Goal: Task Accomplishment & Management: Complete application form

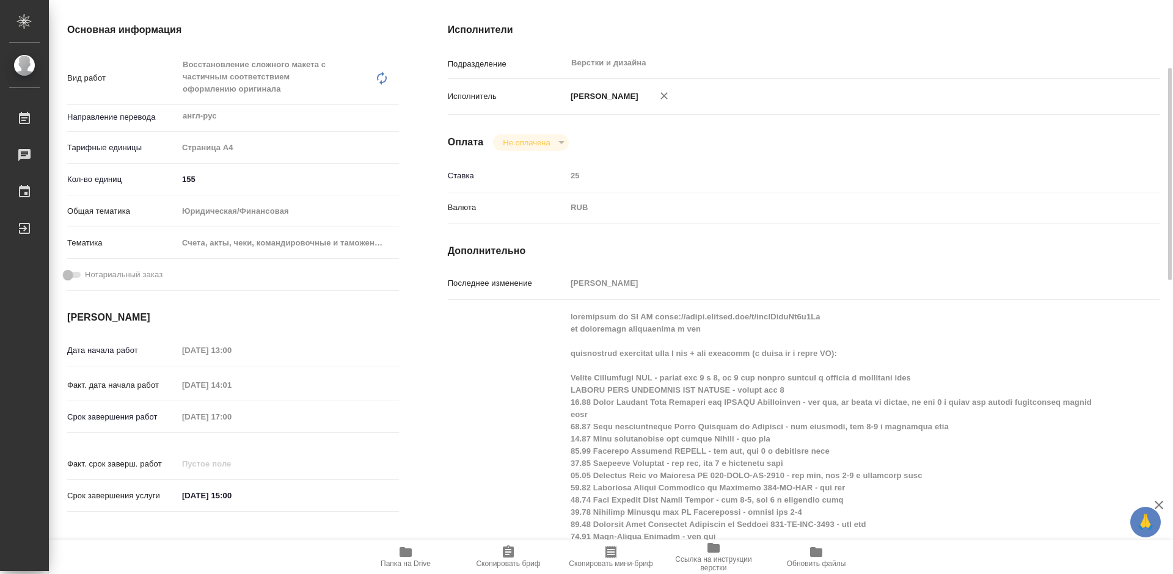
scroll to position [244, 0]
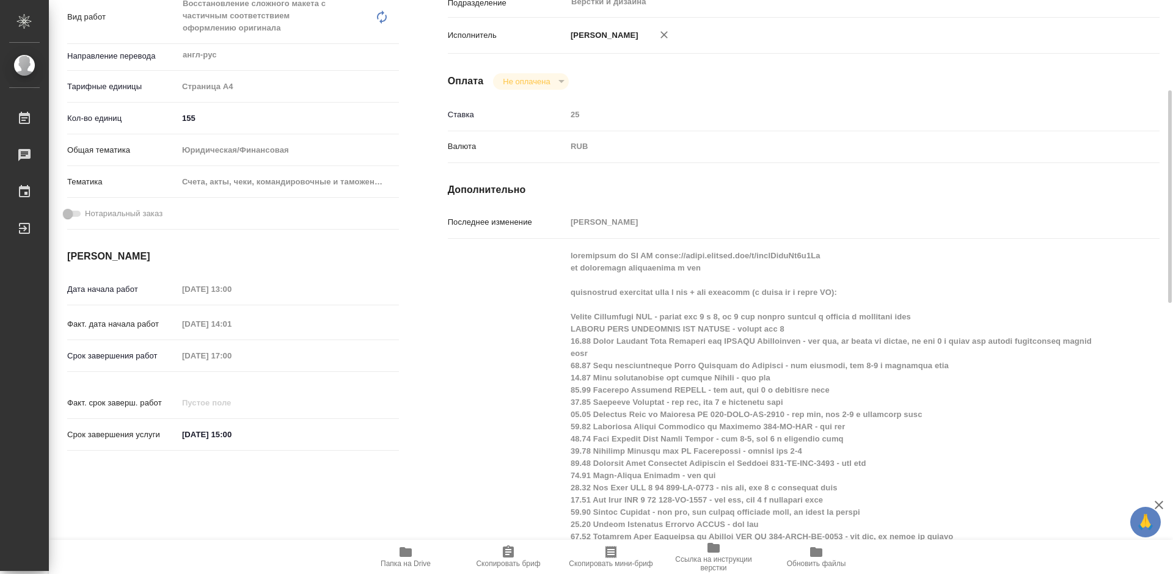
click at [754, 150] on div "RUB" at bounding box center [833, 146] width 534 height 21
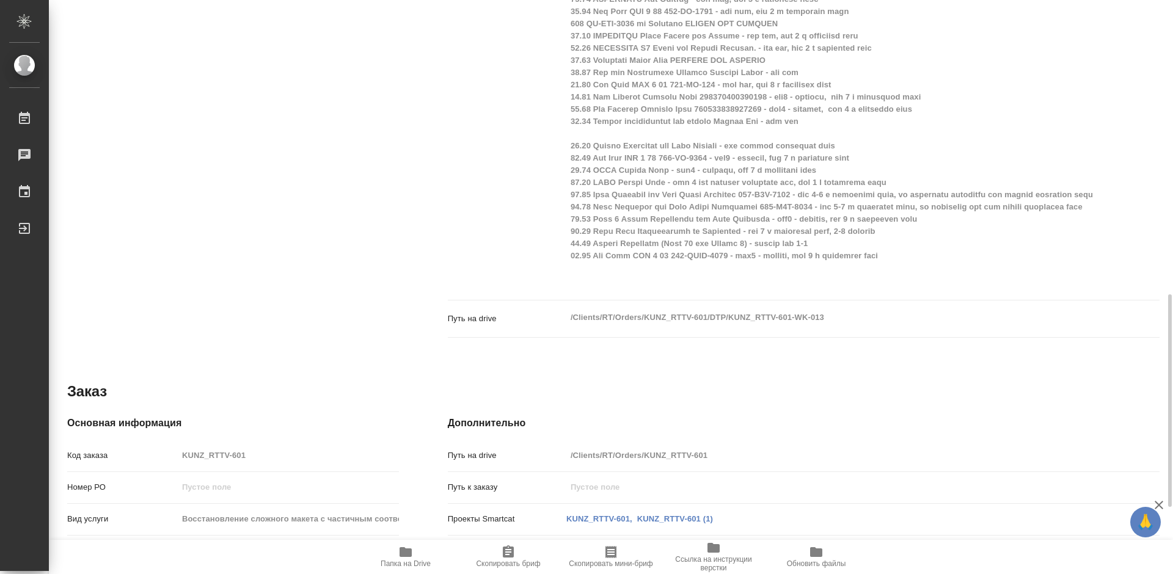
scroll to position [916, 0]
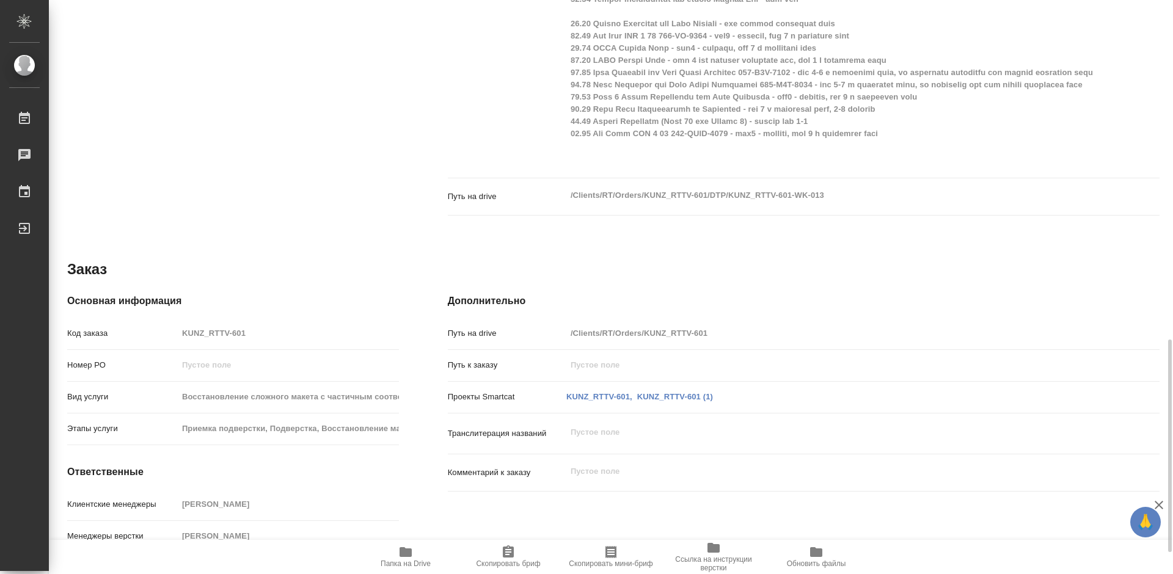
click at [855, 224] on div "Путь на drive /Clients/RT/Orders/KUNZ_RTTV-601/DTP/KUNZ_RTTV-601-WK-013 x" at bounding box center [804, 206] width 712 height 47
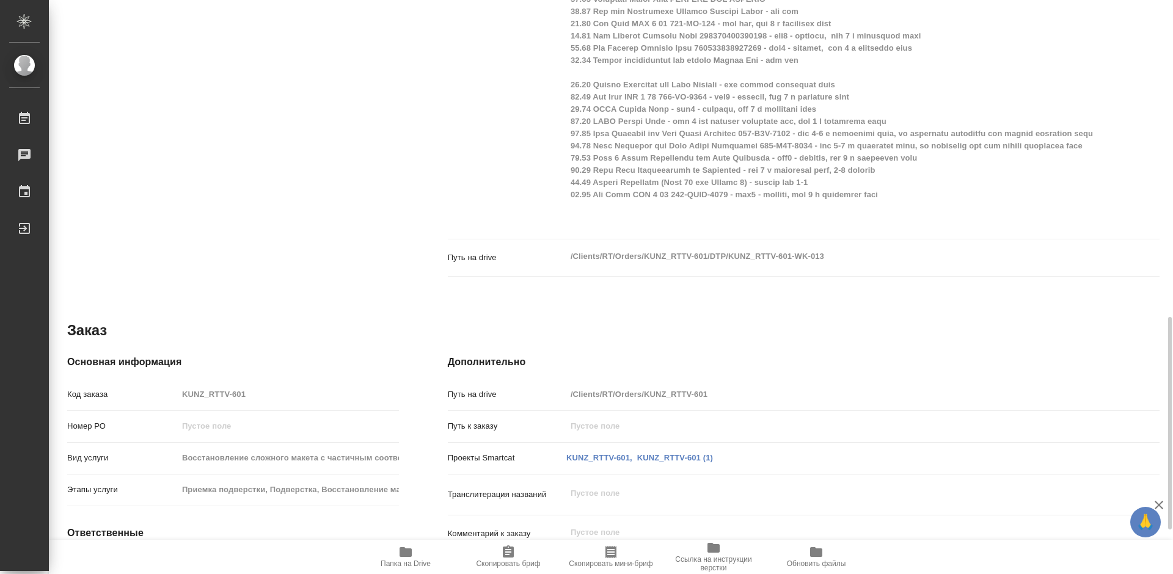
scroll to position [975, 0]
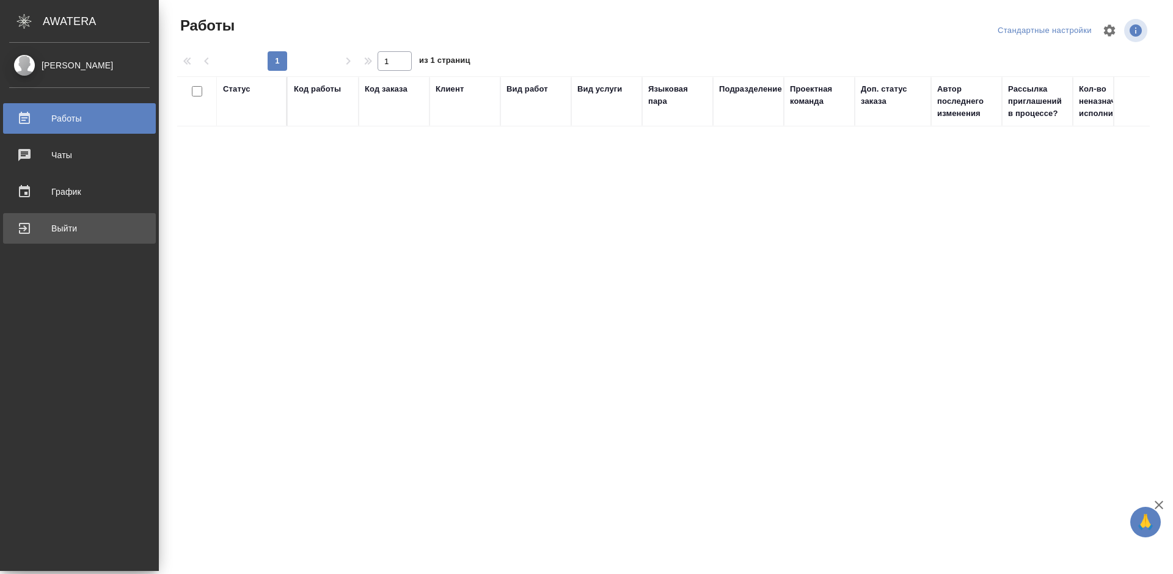
click at [23, 230] on div "Выйти" at bounding box center [79, 228] width 140 height 18
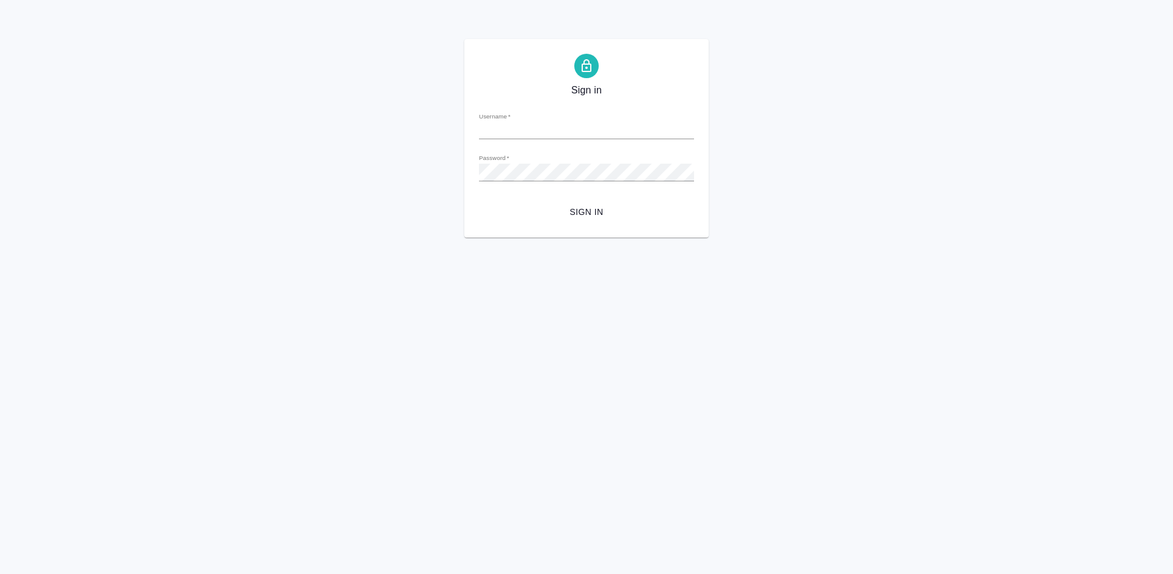
type input "m.tretyakova@awatera.com"
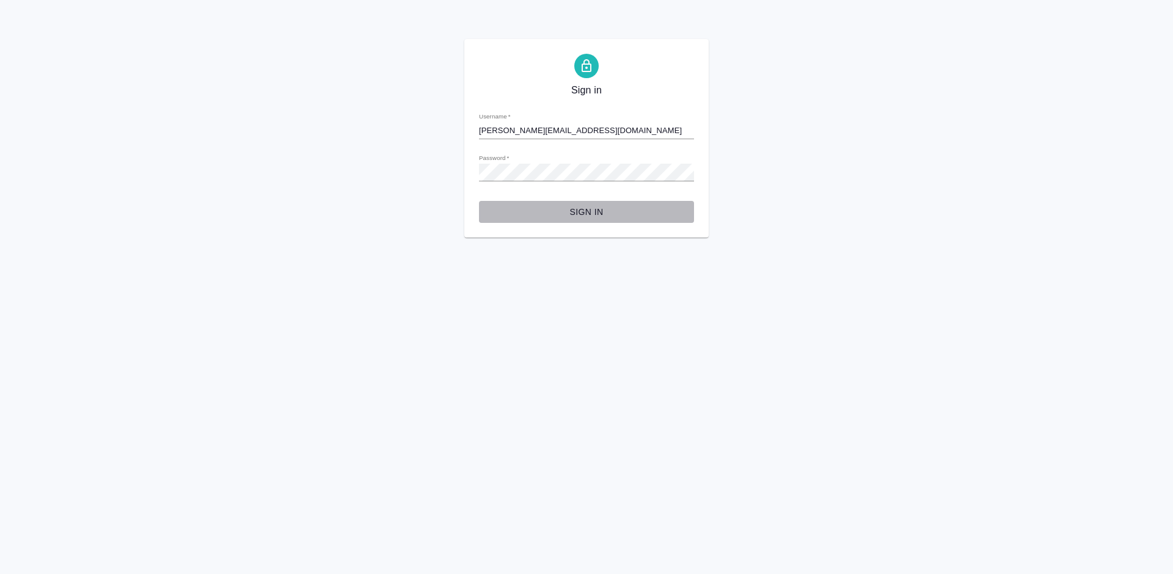
click at [589, 211] on span "Sign in" at bounding box center [586, 212] width 195 height 15
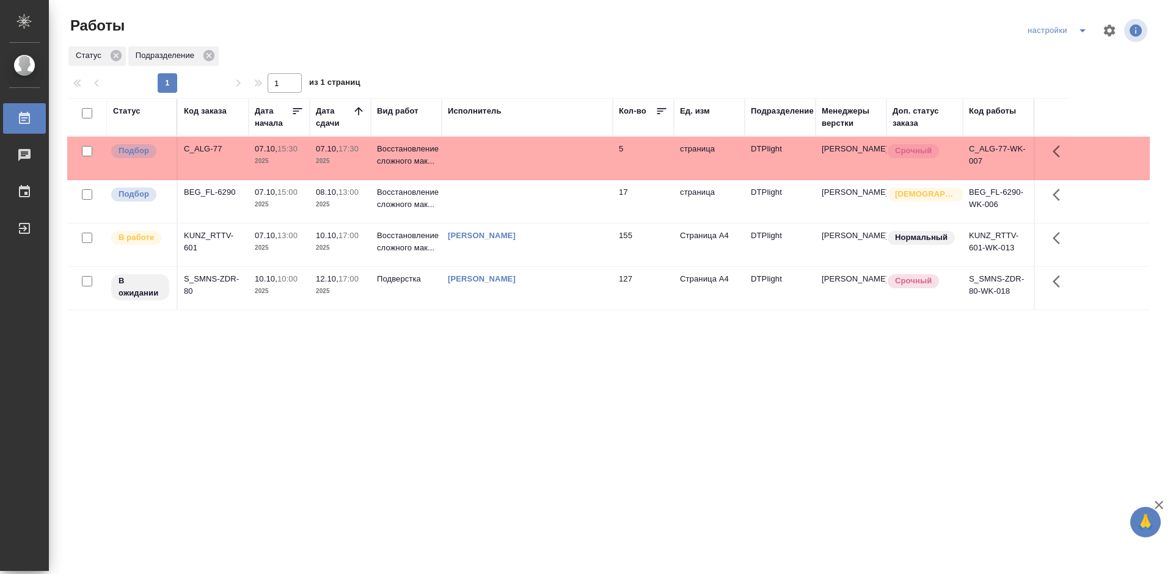
click at [439, 382] on div "Статус Код заказа Дата начала Дата сдачи Вид работ Исполнитель Кол-во Ед. изм П…" at bounding box center [608, 318] width 1082 height 440
click at [203, 192] on div "BEG_FL-6290" at bounding box center [213, 192] width 59 height 12
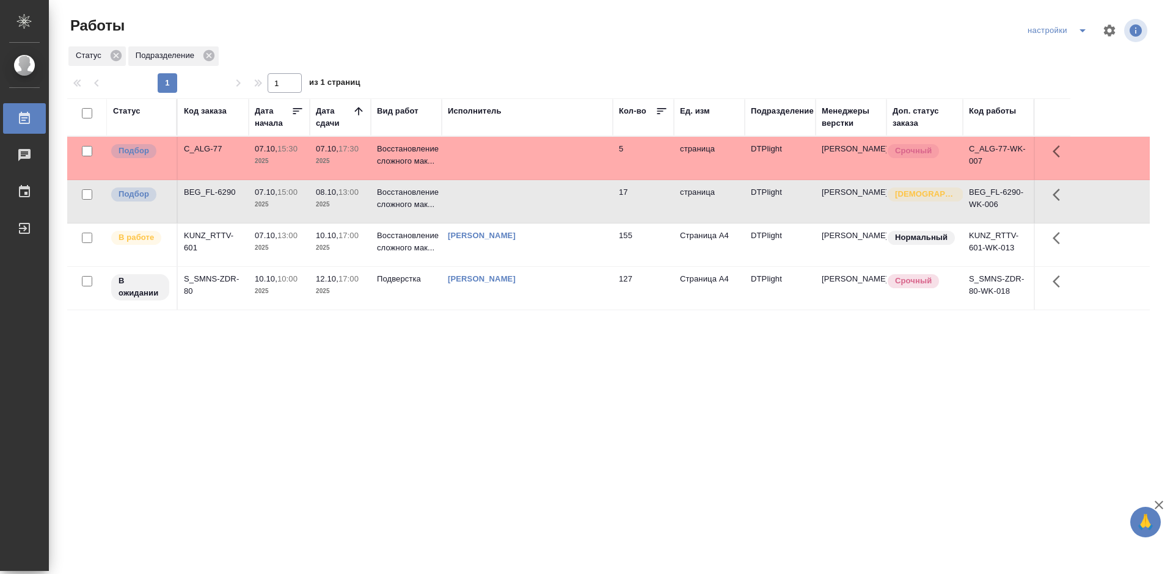
click at [203, 192] on div "BEG_FL-6290" at bounding box center [213, 192] width 59 height 12
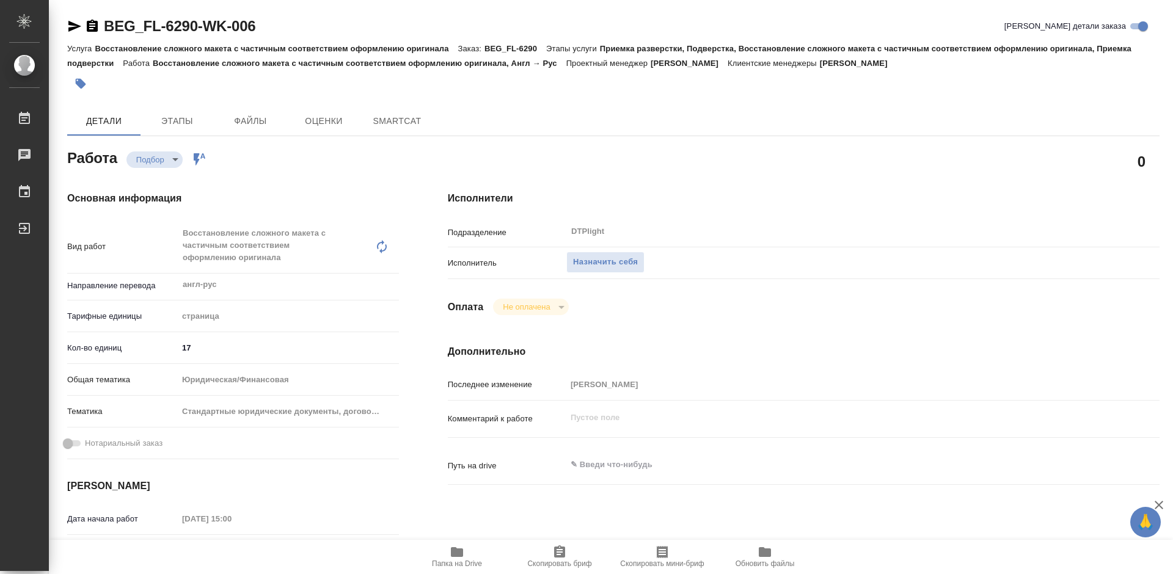
type textarea "x"
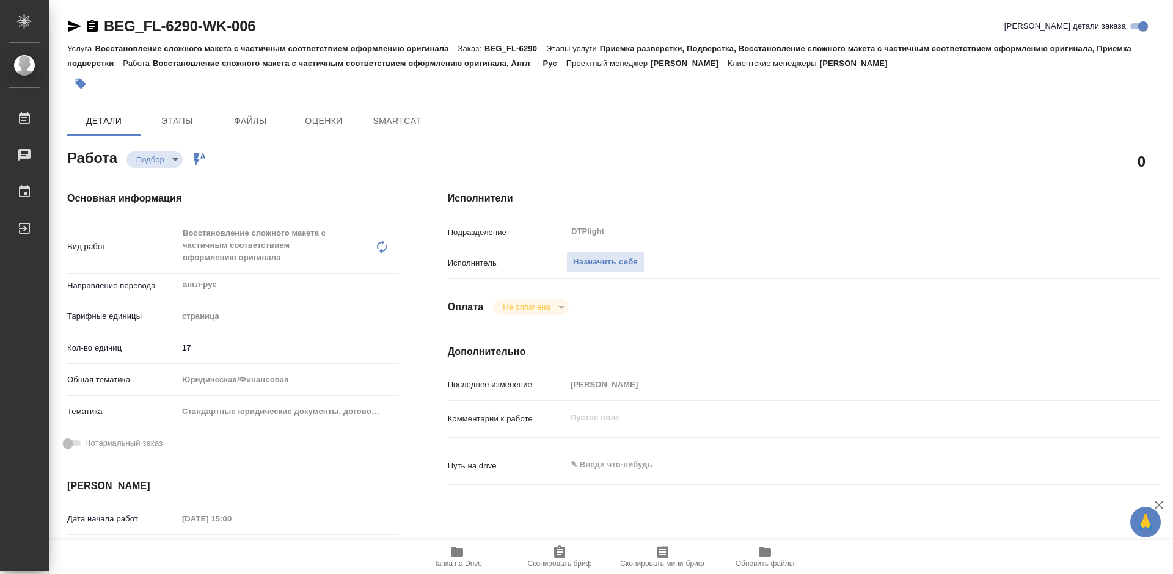
type textarea "x"
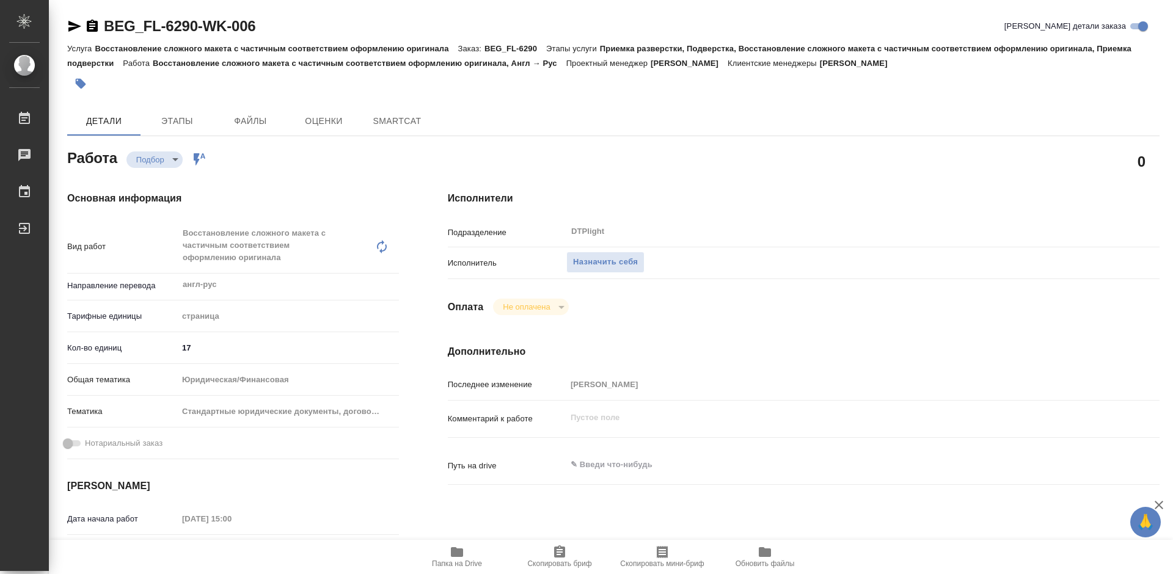
type textarea "x"
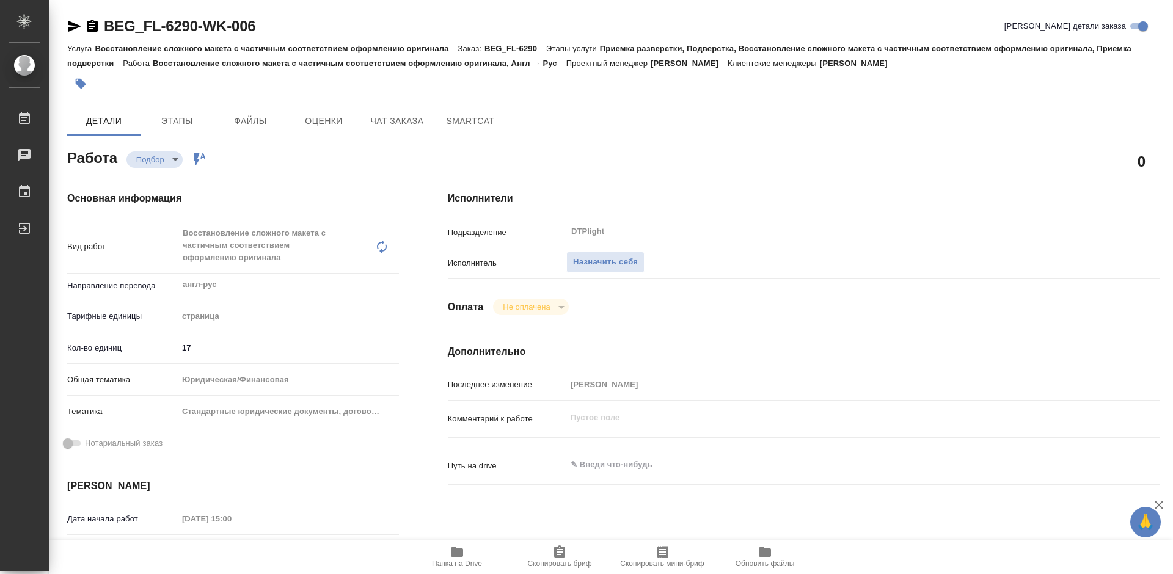
type textarea "x"
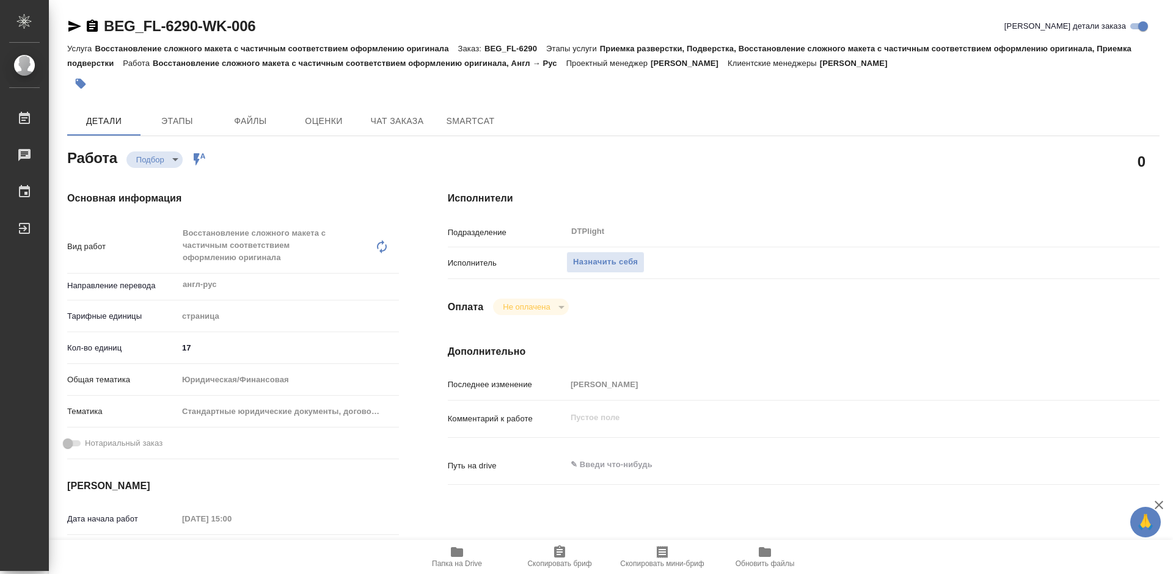
type textarea "x"
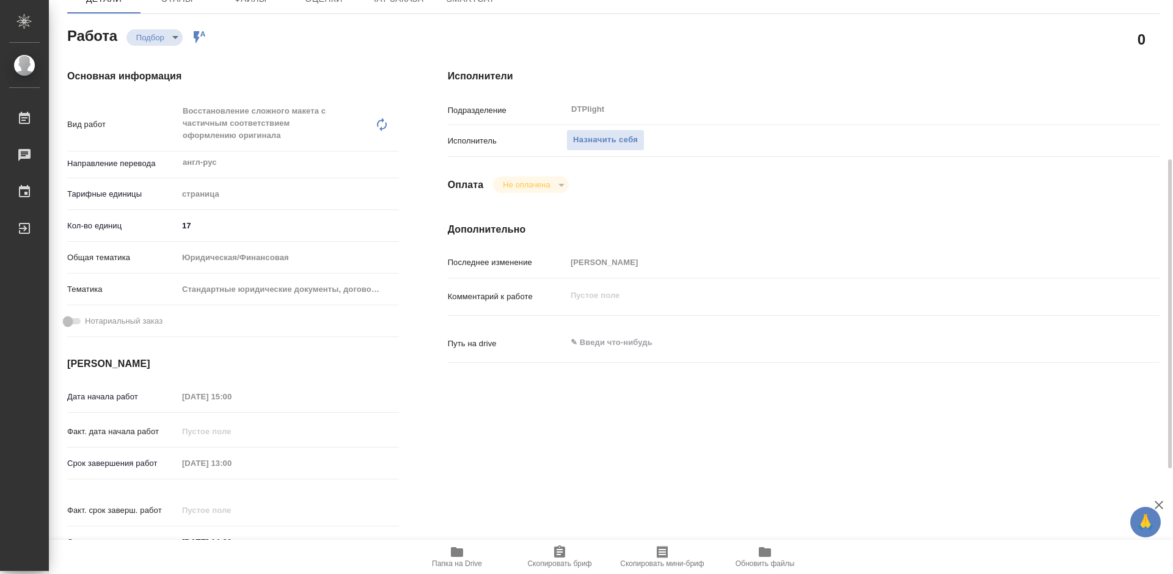
scroll to position [183, 0]
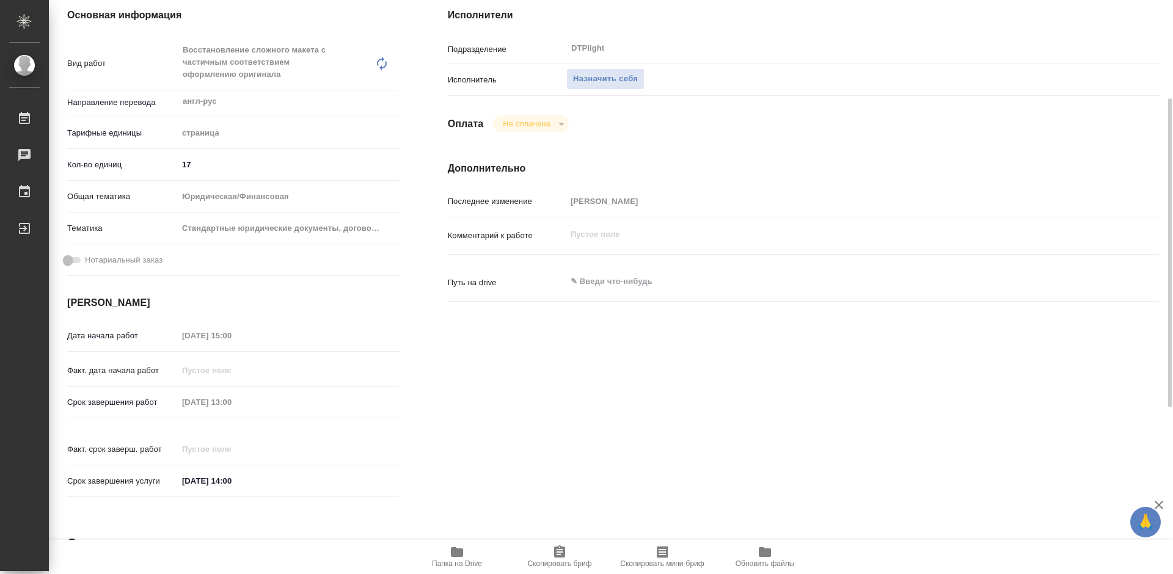
click at [442, 558] on span "Папка на Drive" at bounding box center [457, 556] width 88 height 23
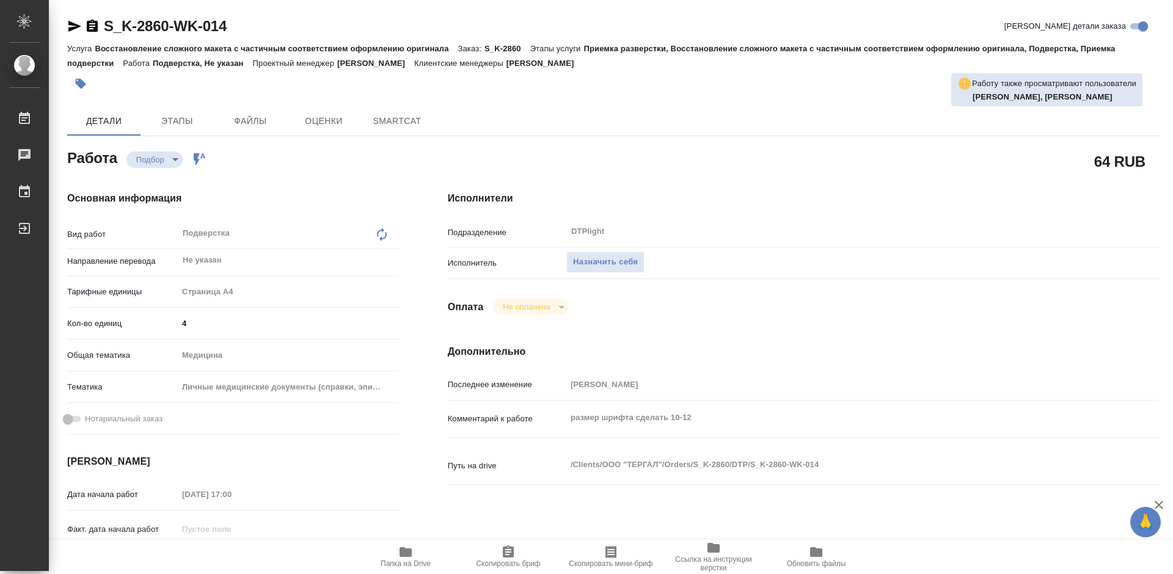
type textarea "x"
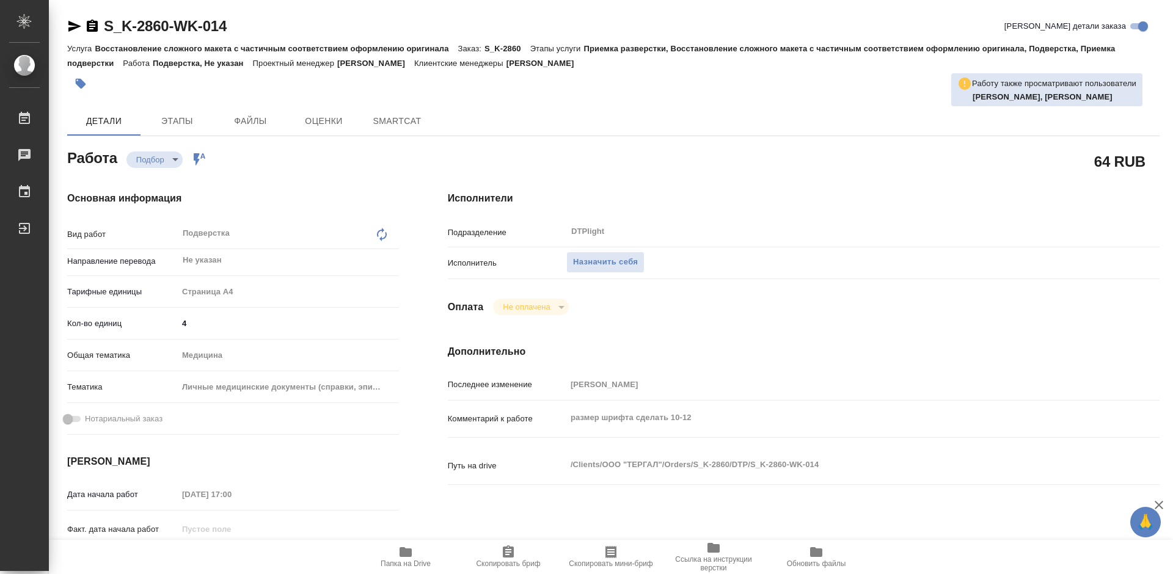
type textarea "x"
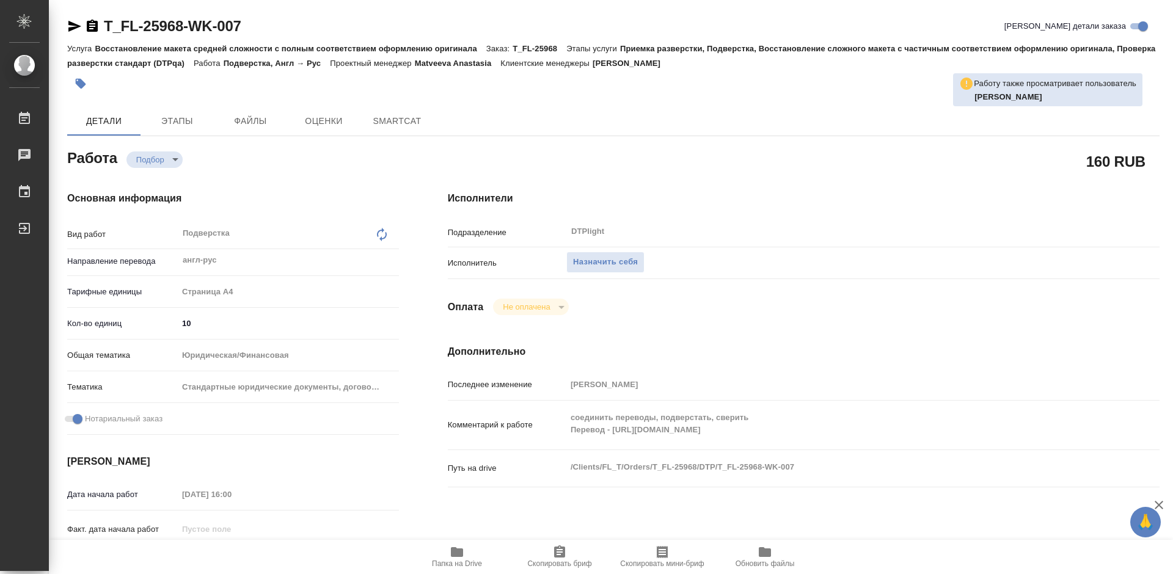
type textarea "x"
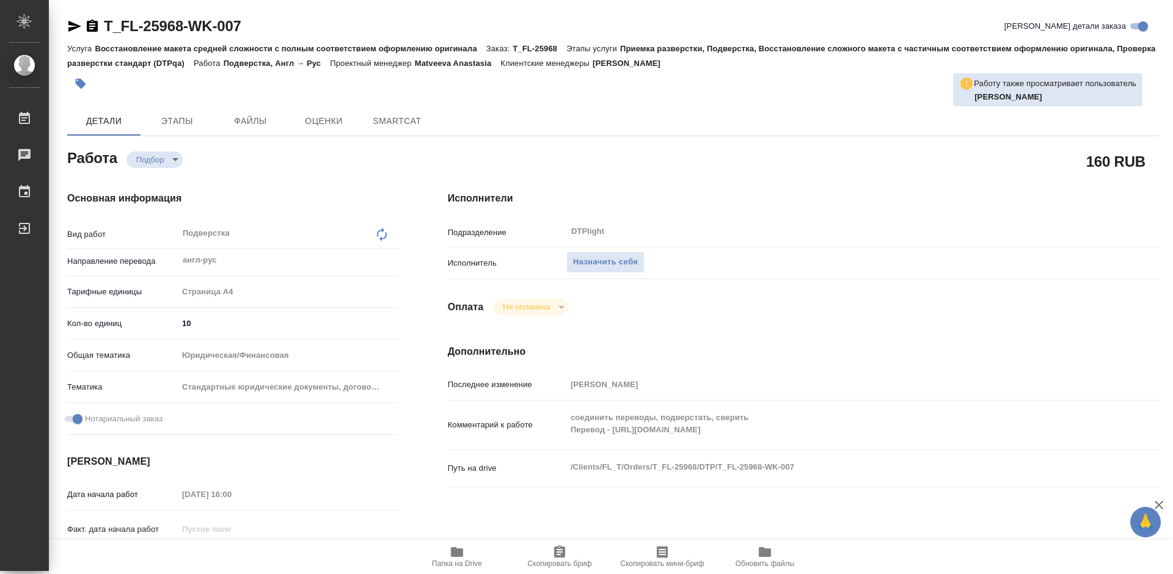
type textarea "x"
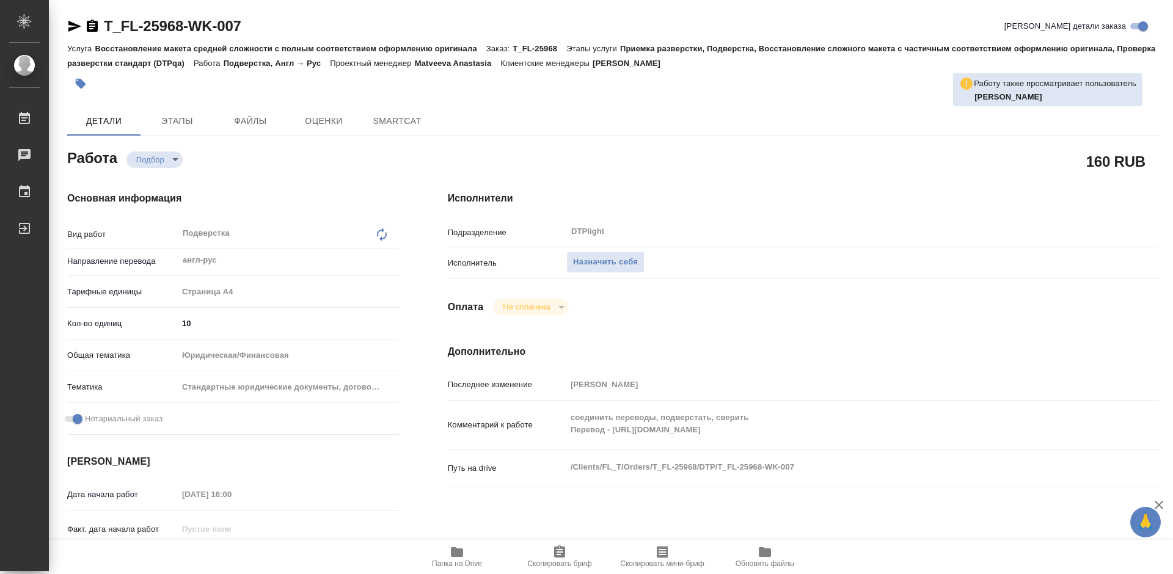
type textarea "x"
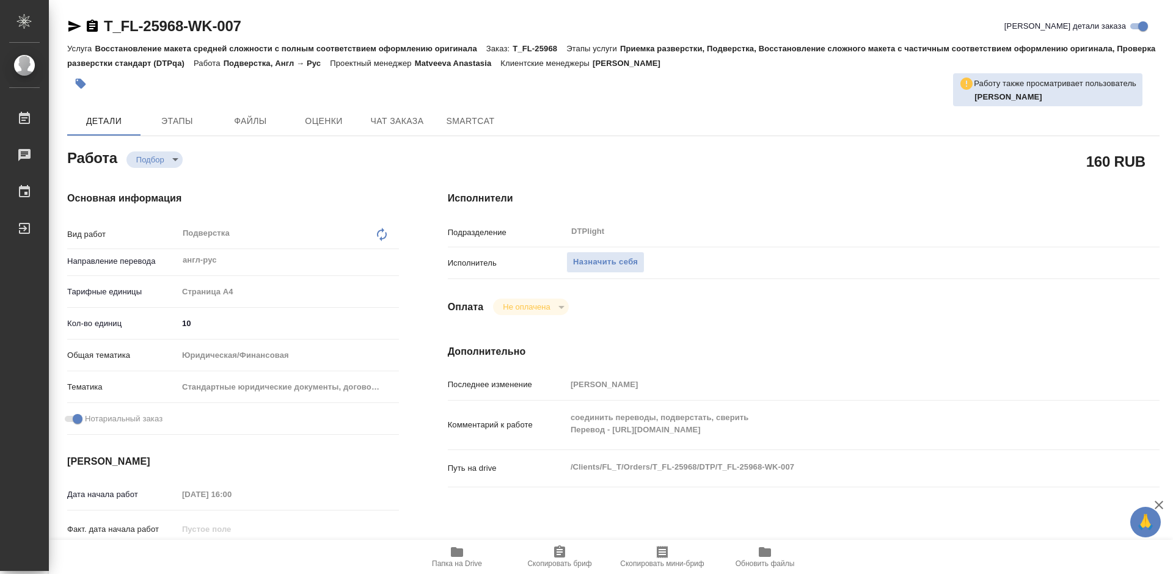
type textarea "x"
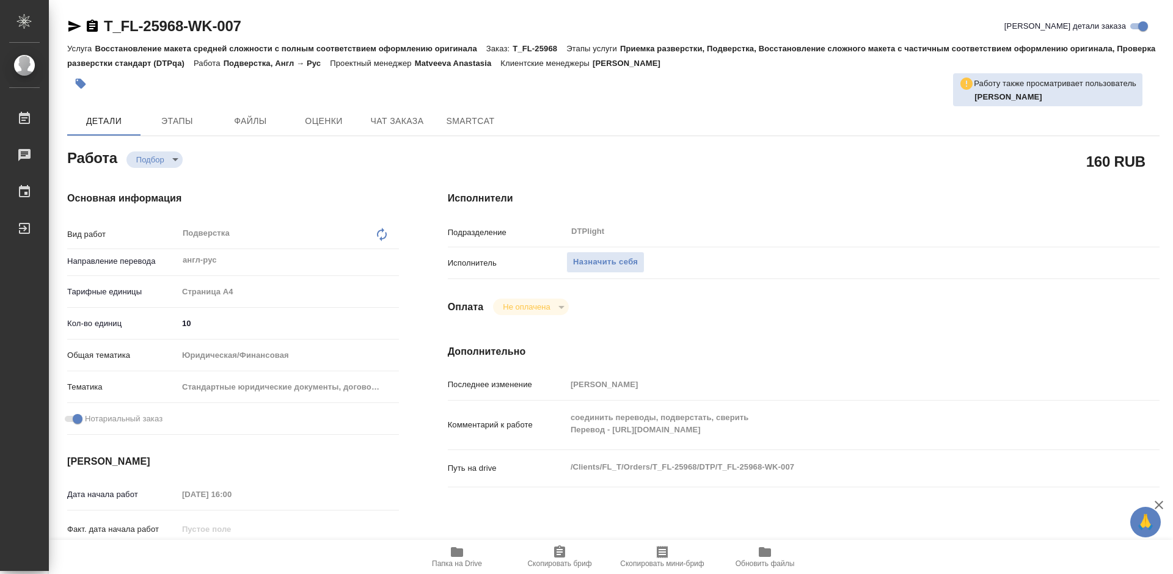
type textarea "x"
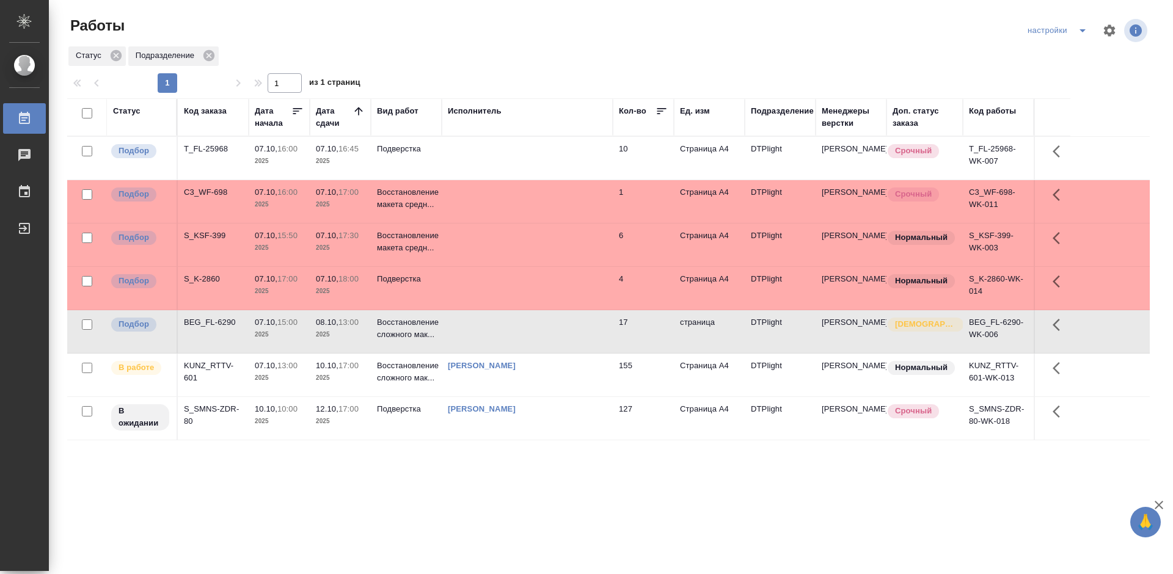
click at [200, 144] on div "T_FL-25968" at bounding box center [213, 149] width 59 height 12
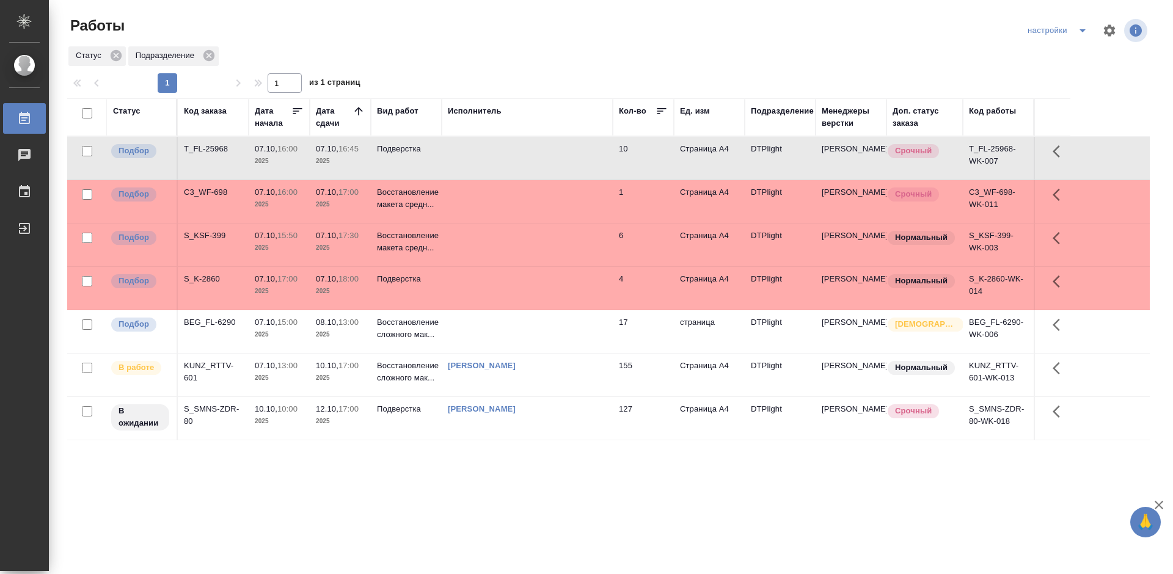
click at [200, 144] on div "T_FL-25968" at bounding box center [213, 149] width 59 height 12
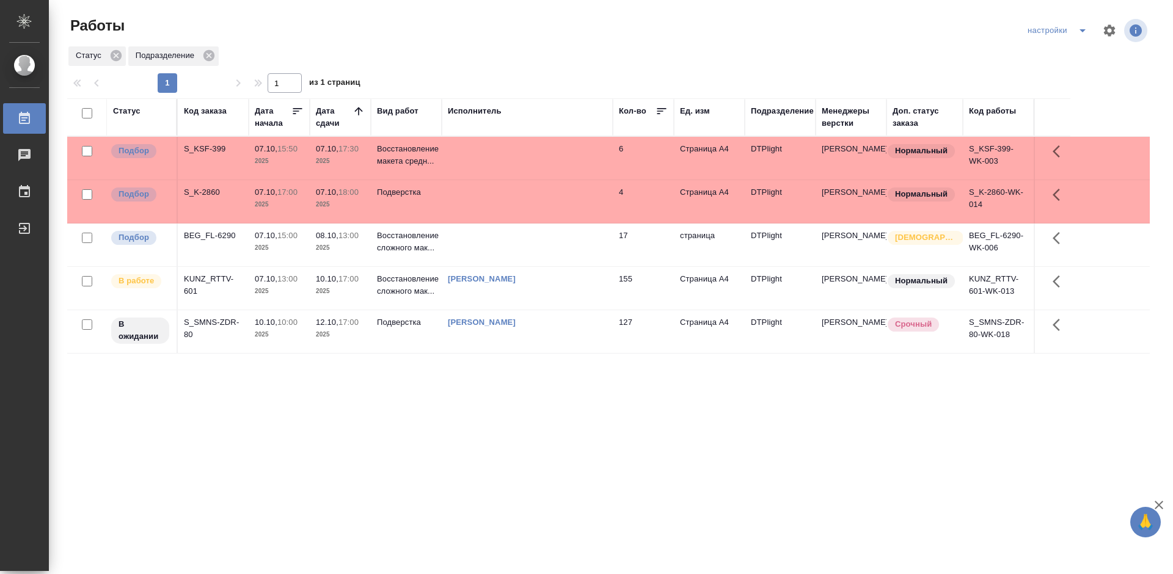
click at [227, 280] on div "KUNZ_RTTV-601" at bounding box center [213, 285] width 59 height 24
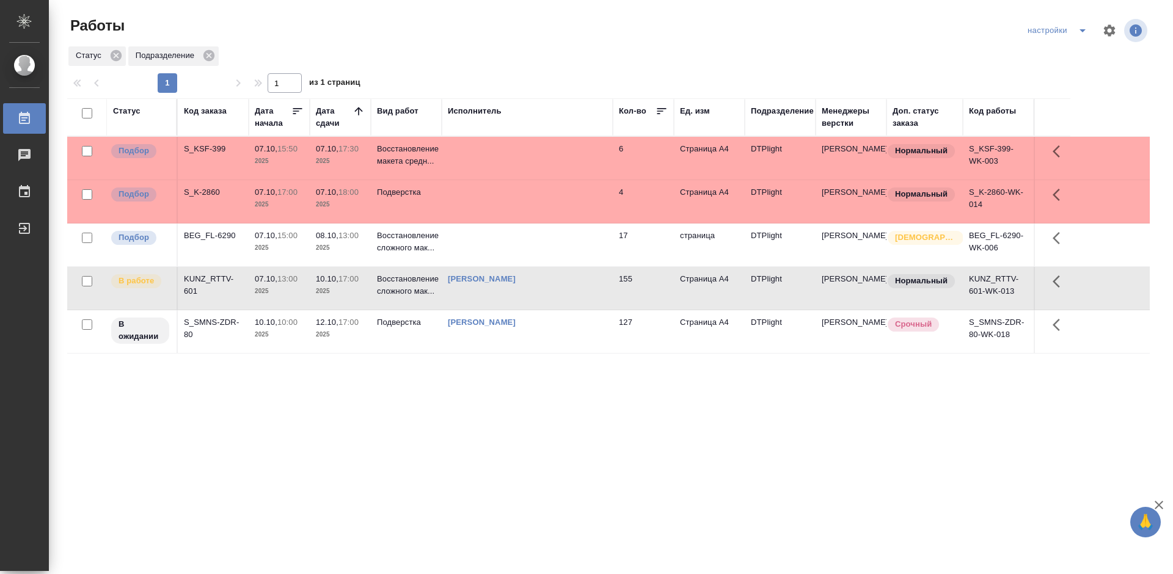
click at [227, 280] on div "KUNZ_RTTV-601" at bounding box center [213, 285] width 59 height 24
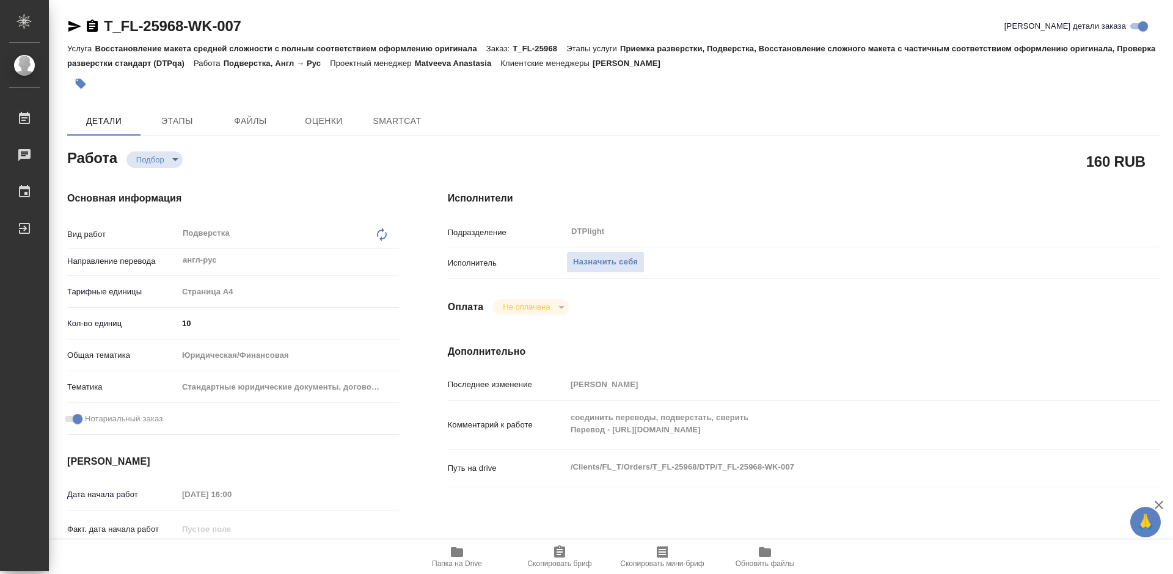
type textarea "x"
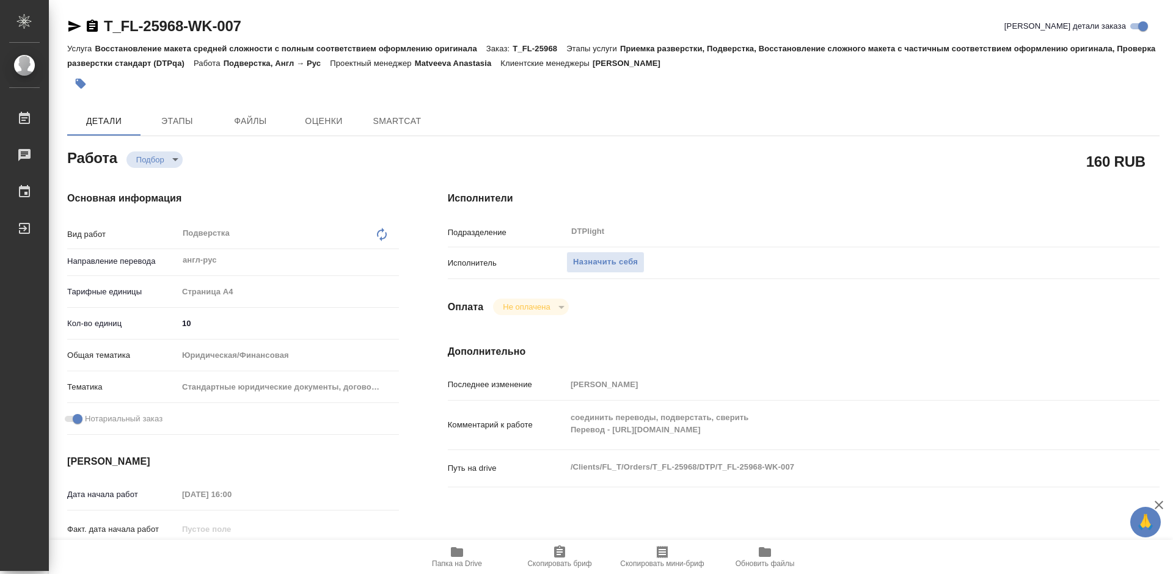
type textarea "x"
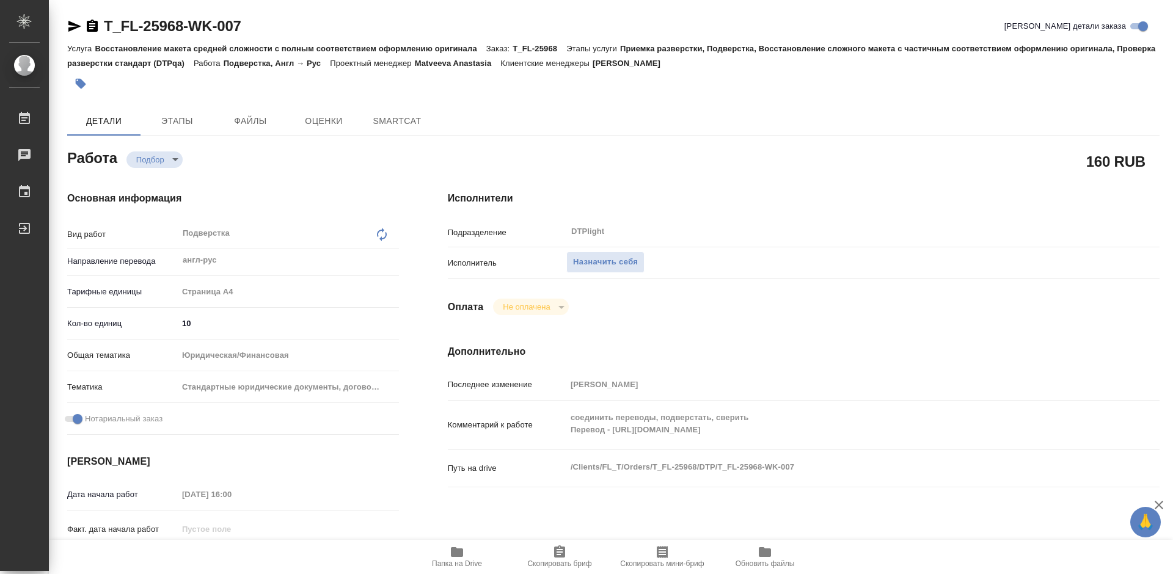
type textarea "x"
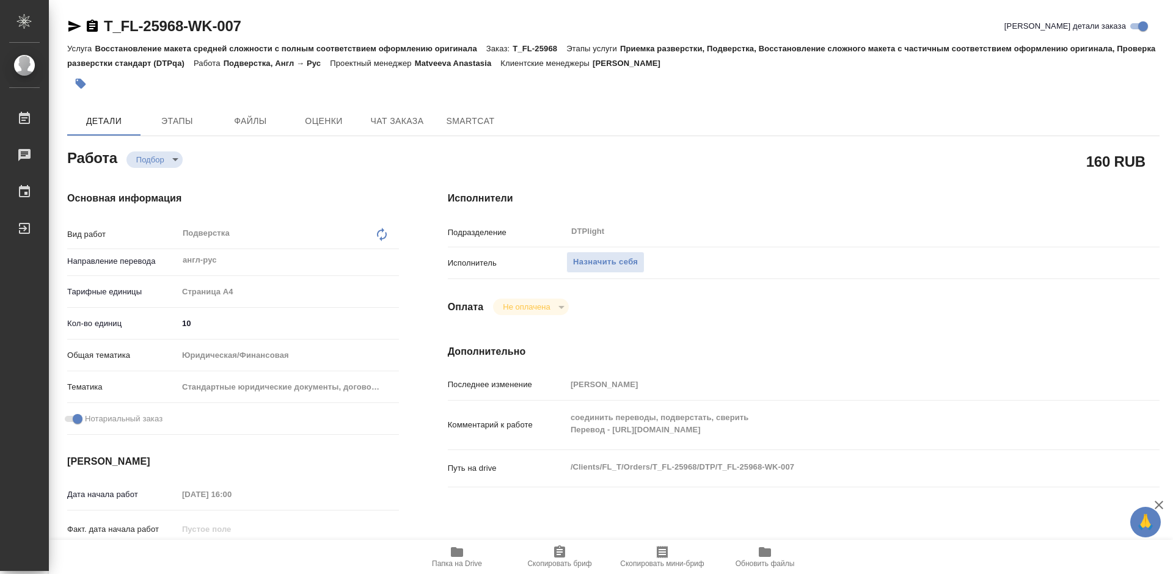
type textarea "x"
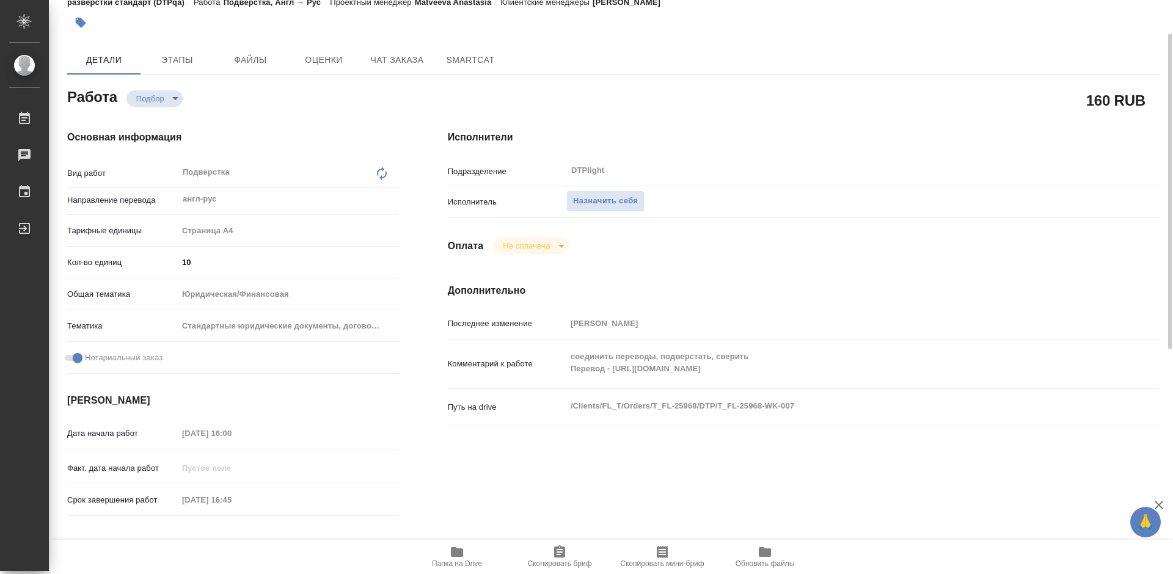
scroll to position [122, 0]
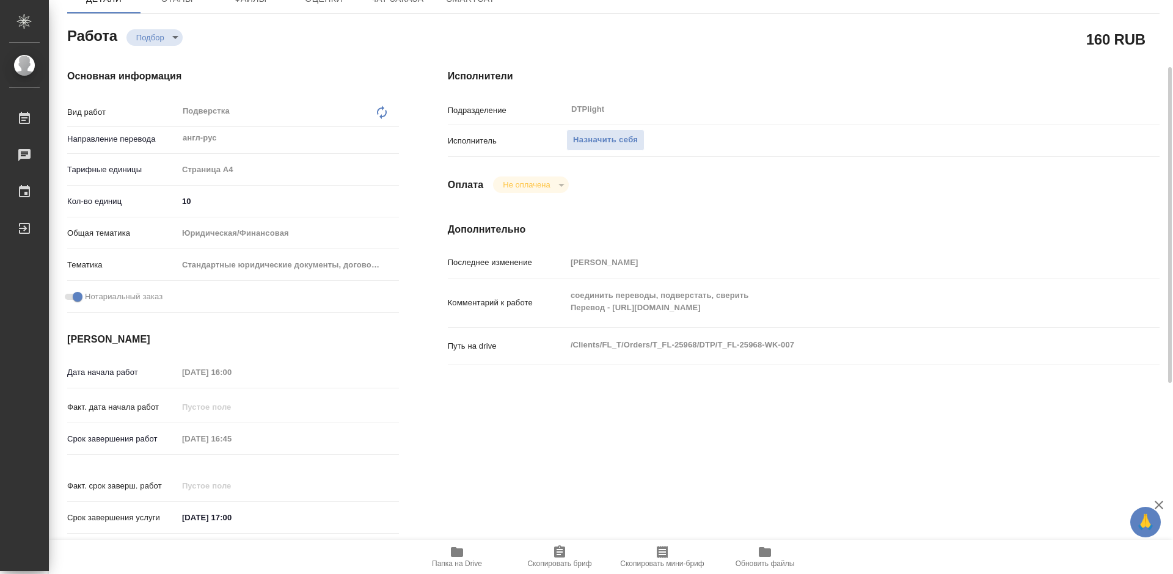
type textarea "x"
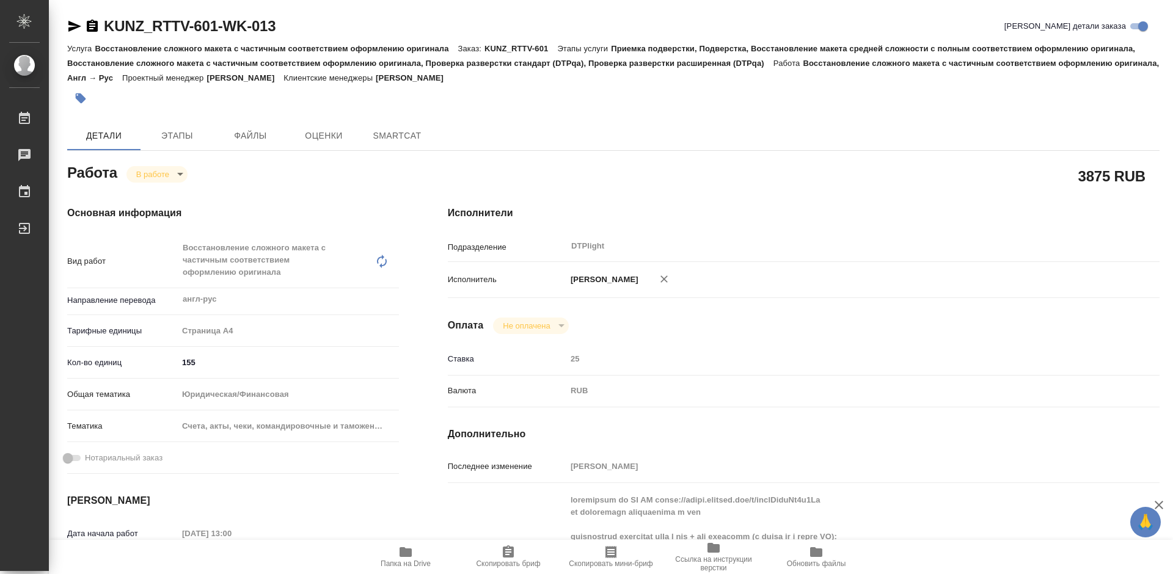
type textarea "x"
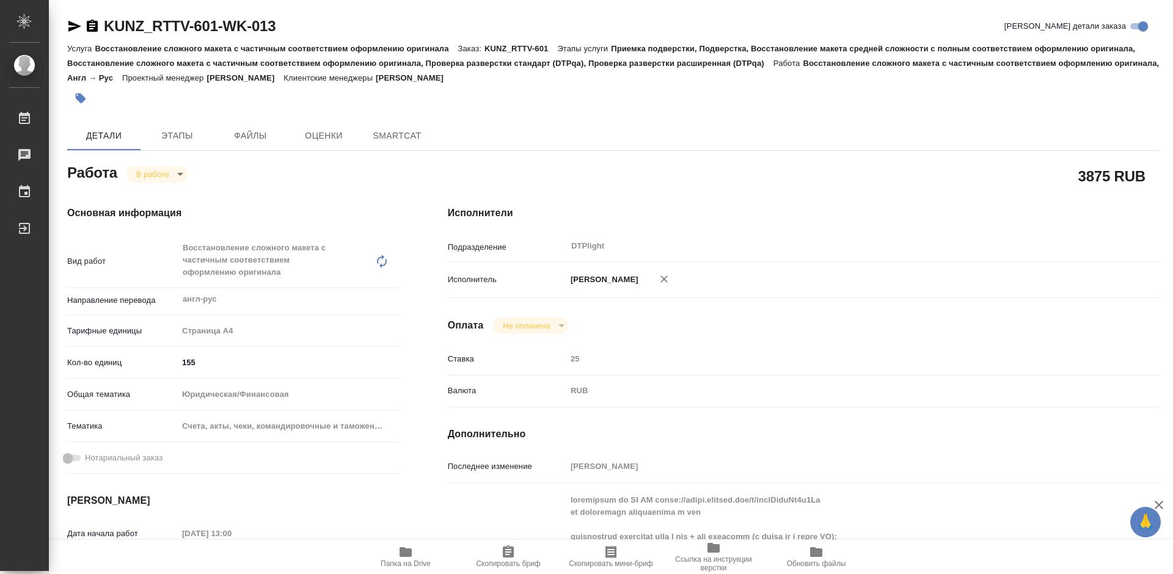
type textarea "x"
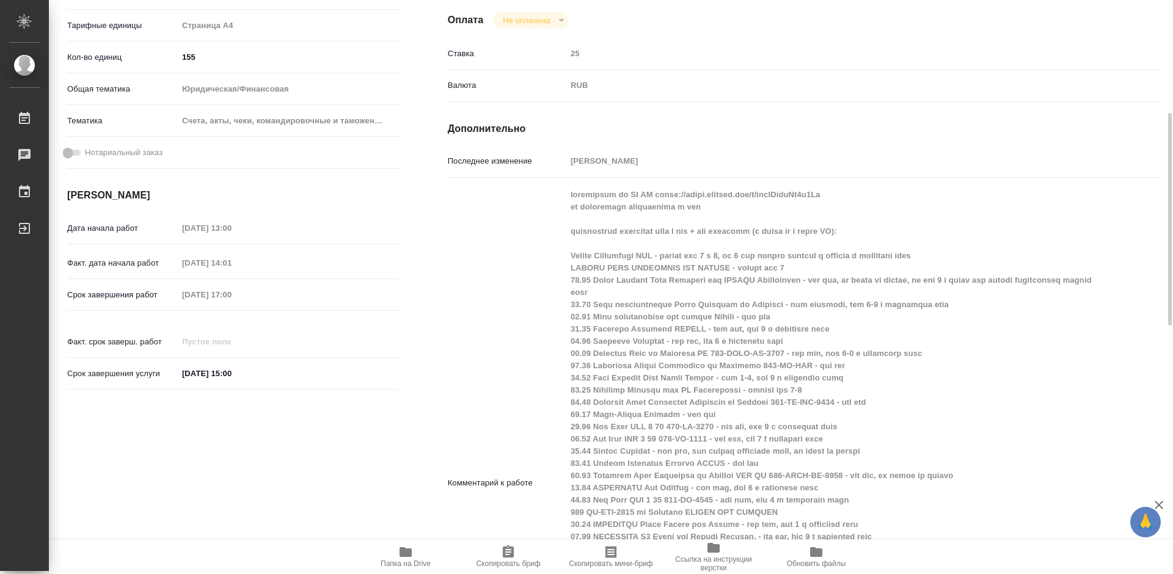
type textarea "x"
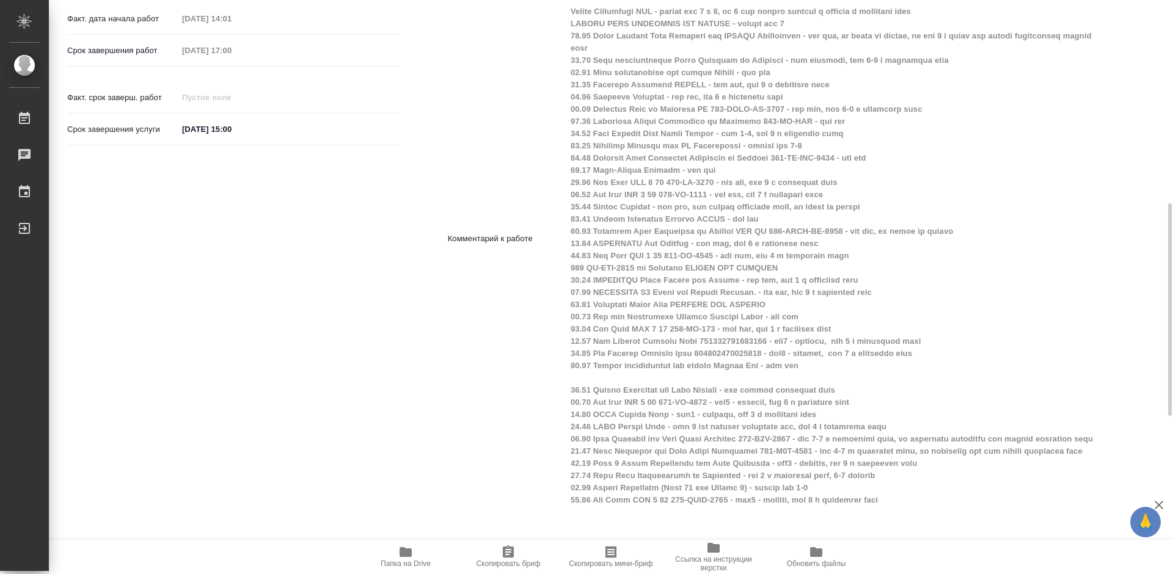
scroll to position [794, 0]
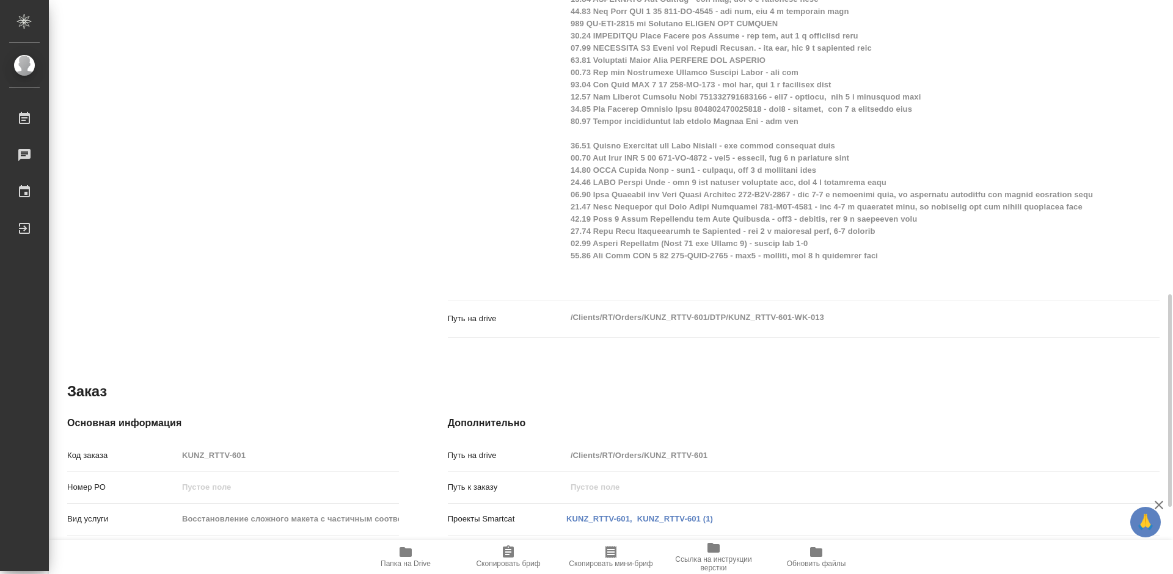
type textarea "x"
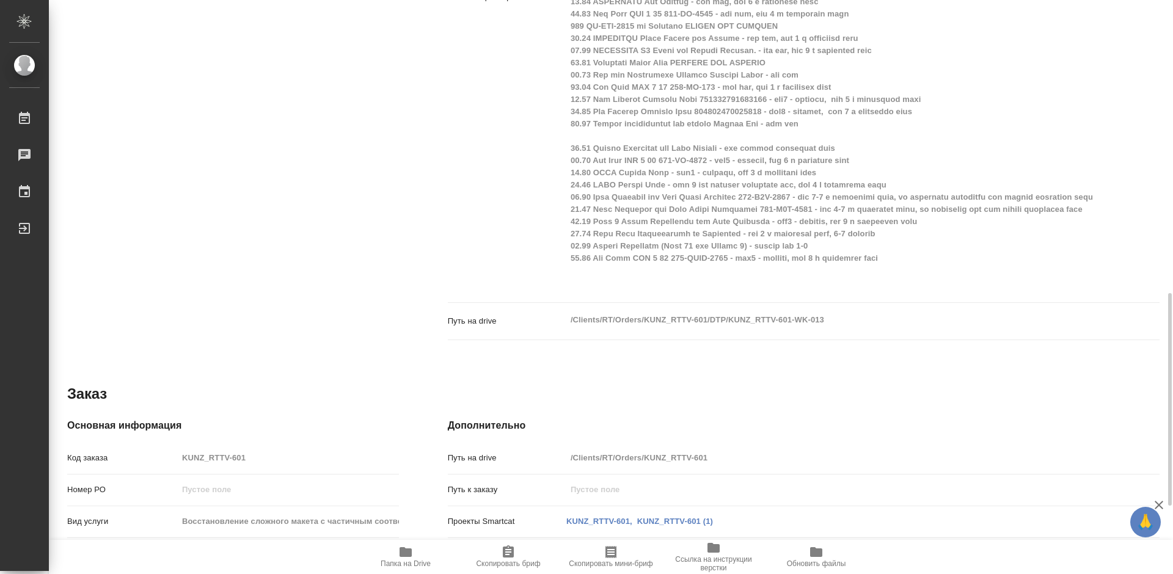
scroll to position [853, 0]
